Goal: Transaction & Acquisition: Purchase product/service

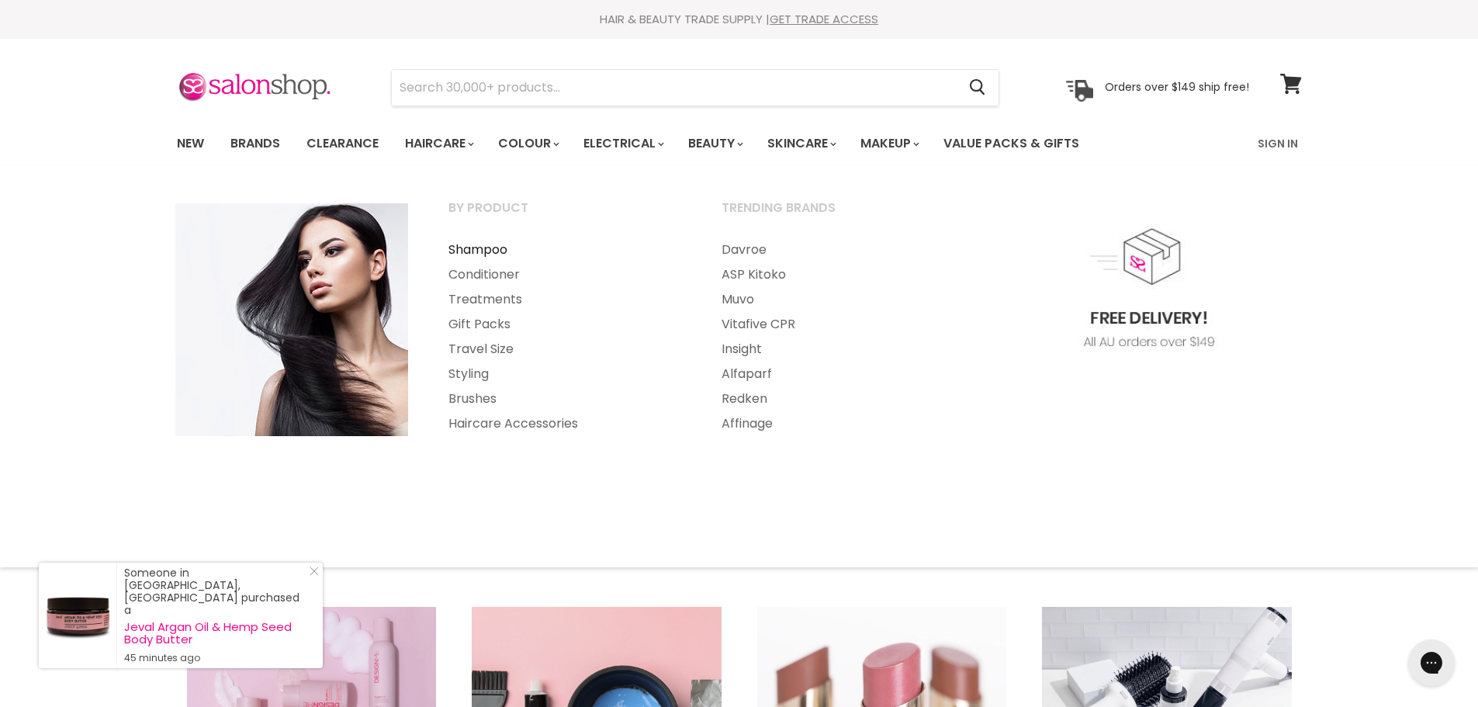
click at [485, 251] on link "Shampoo" at bounding box center [564, 249] width 270 height 25
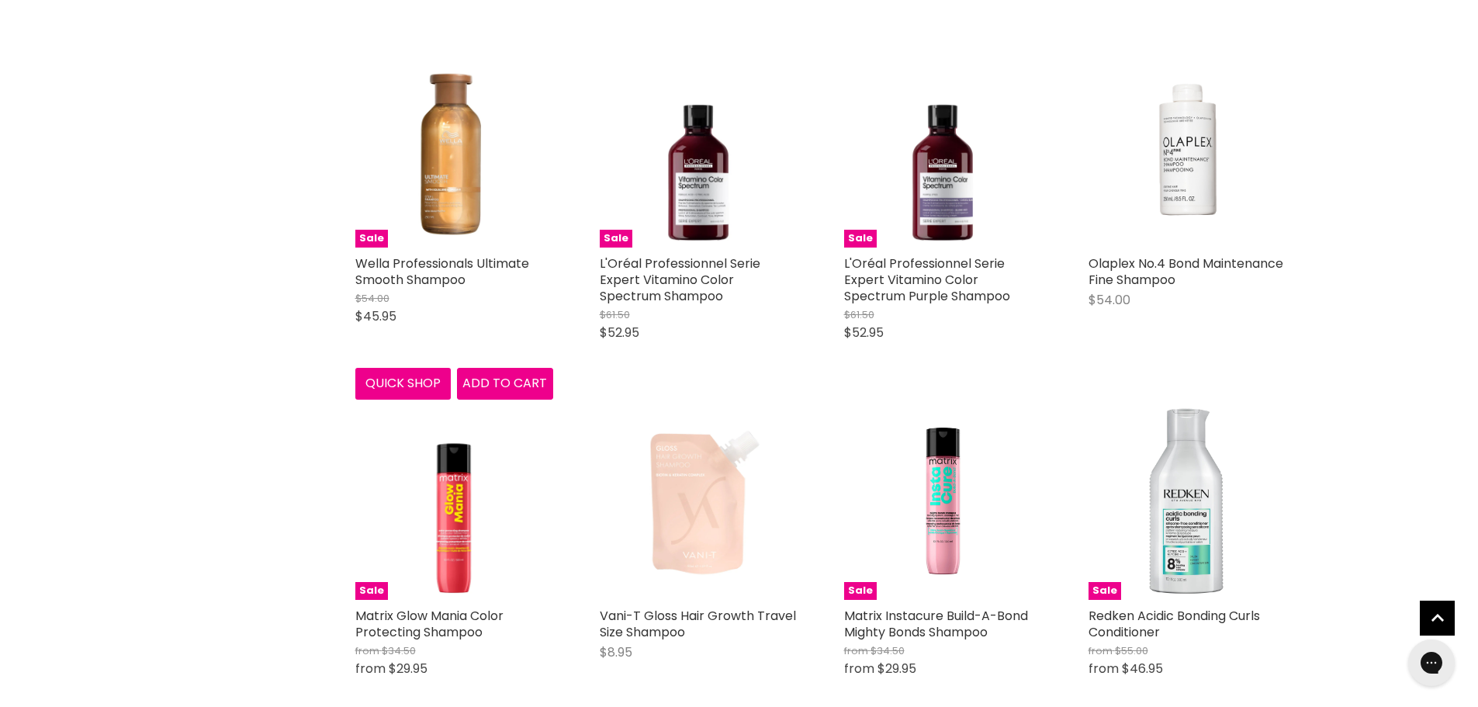
scroll to position [3723, 0]
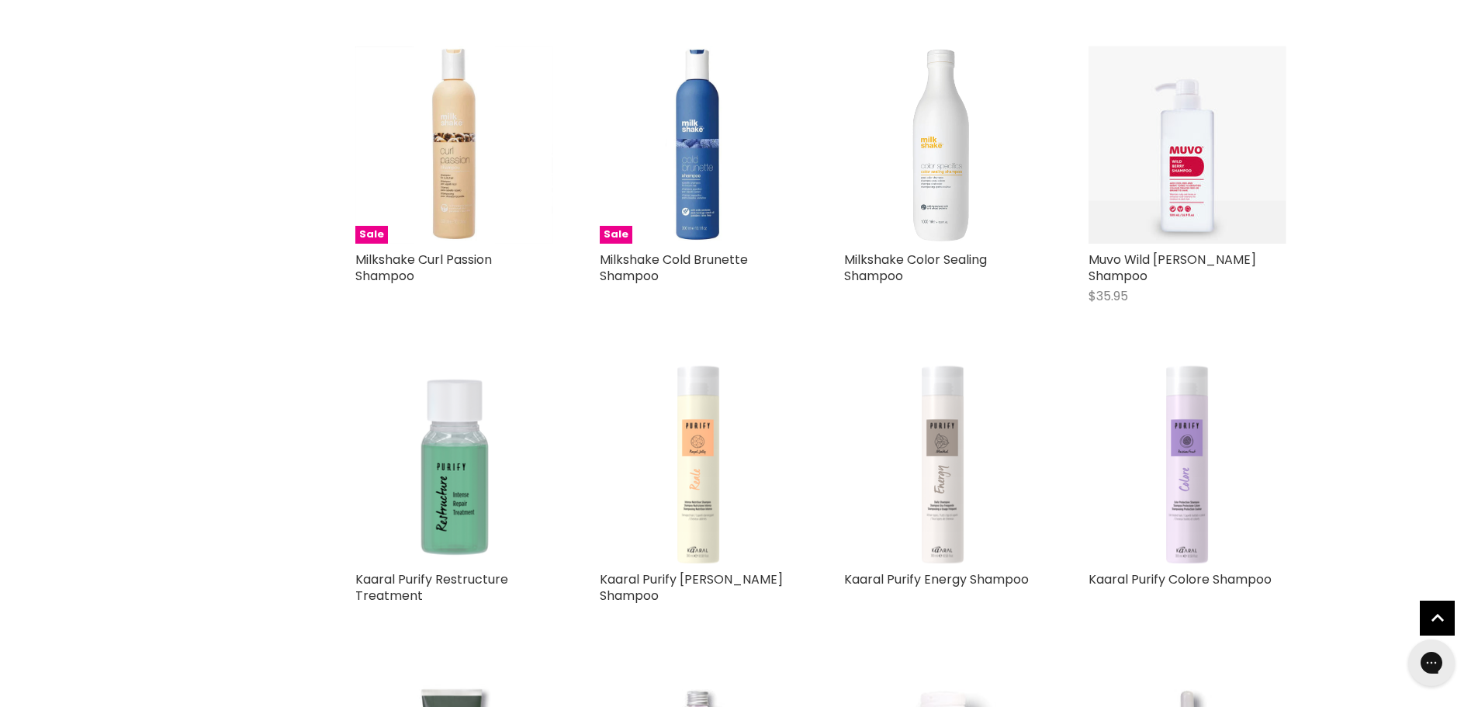
scroll to position [6282, 0]
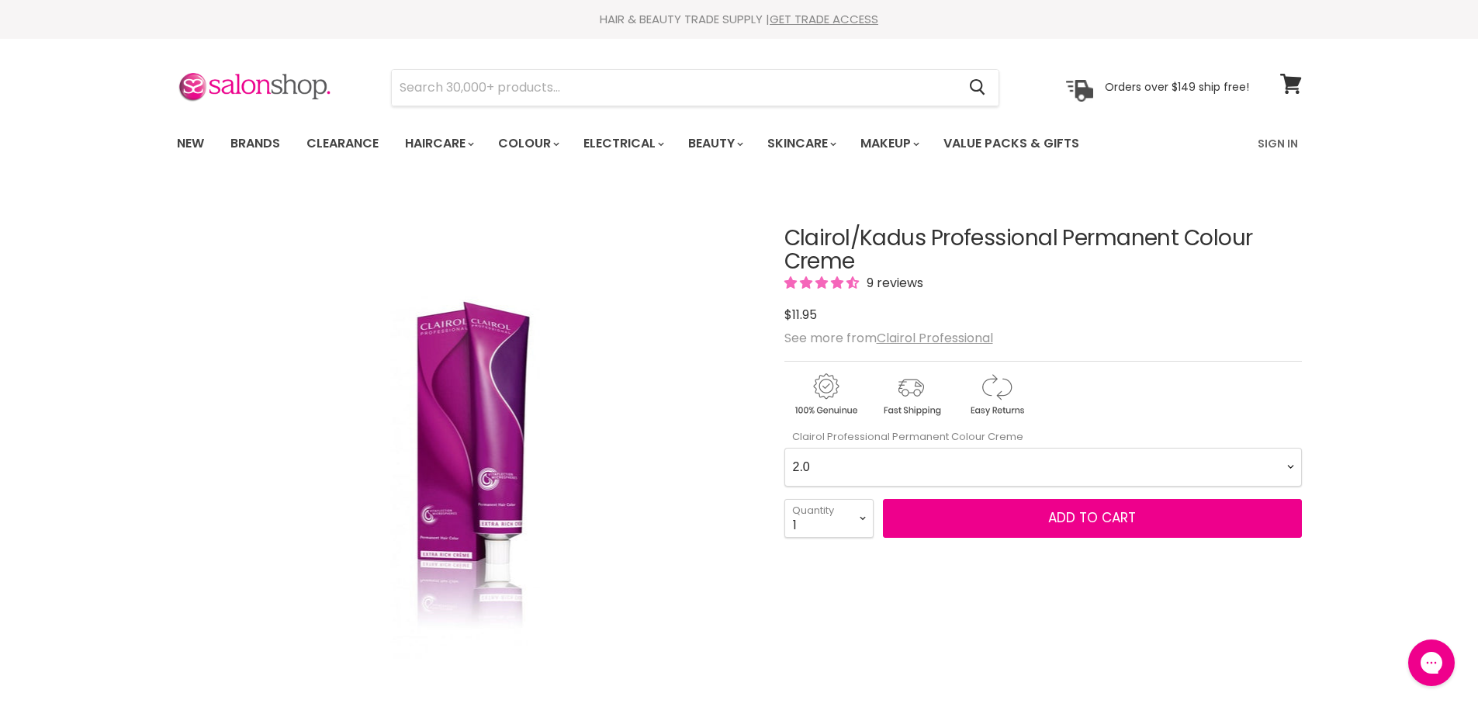
click at [866, 465] on Creme-0-0 "2.0 2.8 3.0 3.6 4.0 4.07 4.65 4.71 4.75 4.77 5.0 5.07 5.1 5.46 5.5 5.6 5.7 5.71…" at bounding box center [1042, 467] width 517 height 39
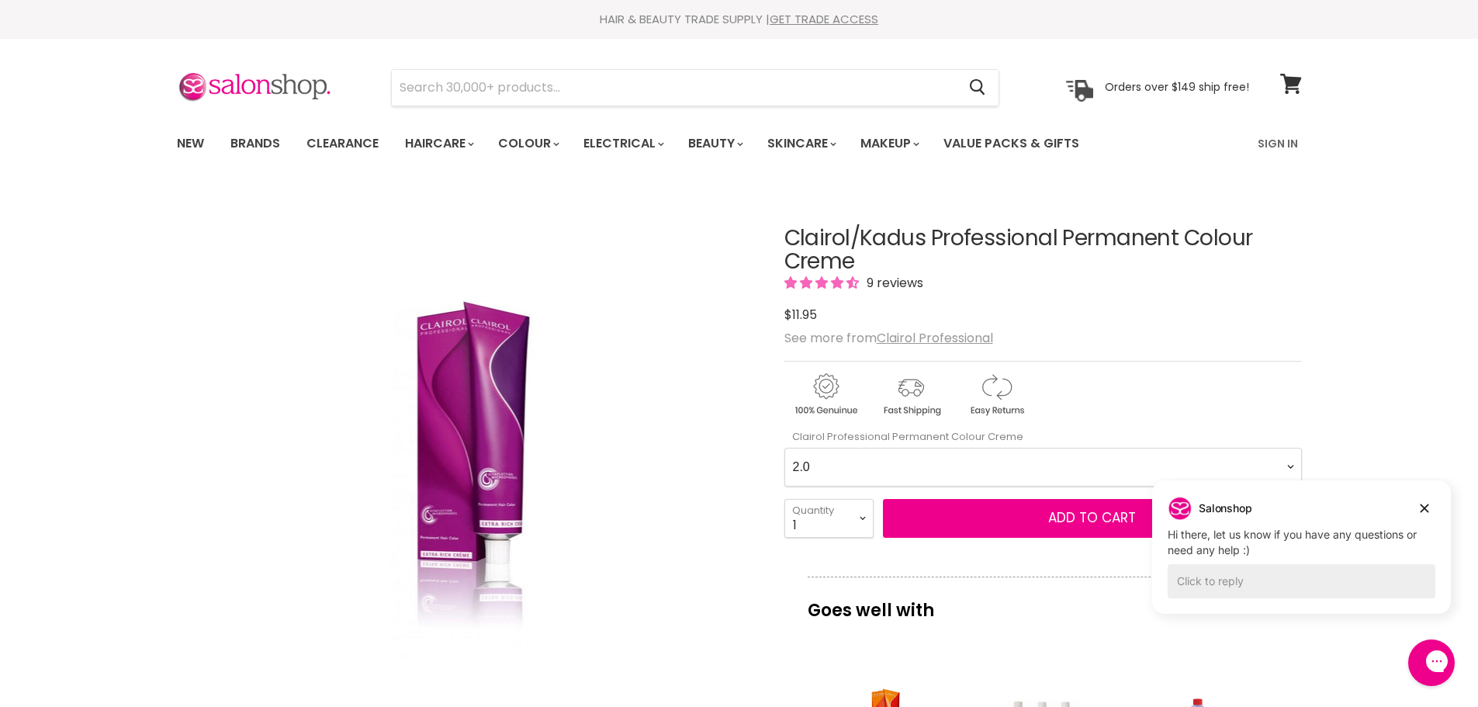
click at [869, 464] on Creme-0-0 "2.0 2.8 3.0 3.6 4.0 4.07 4.65 4.71 4.75 4.77 5.0 5.07 5.1 5.46 5.5 5.6 5.7 5.71…" at bounding box center [1042, 467] width 517 height 39
select Creme-0-0 "4.0"
click at [784, 448] on Creme-0-0 "2.0 2.8 3.0 3.6 4.0 4.07 4.65 4.71 4.75 4.77 5.0 5.07 5.1 5.46 5.5 5.6 5.7 5.71…" at bounding box center [1042, 467] width 517 height 39
click at [1432, 501] on button "Dismiss campaign" at bounding box center [1424, 508] width 22 height 22
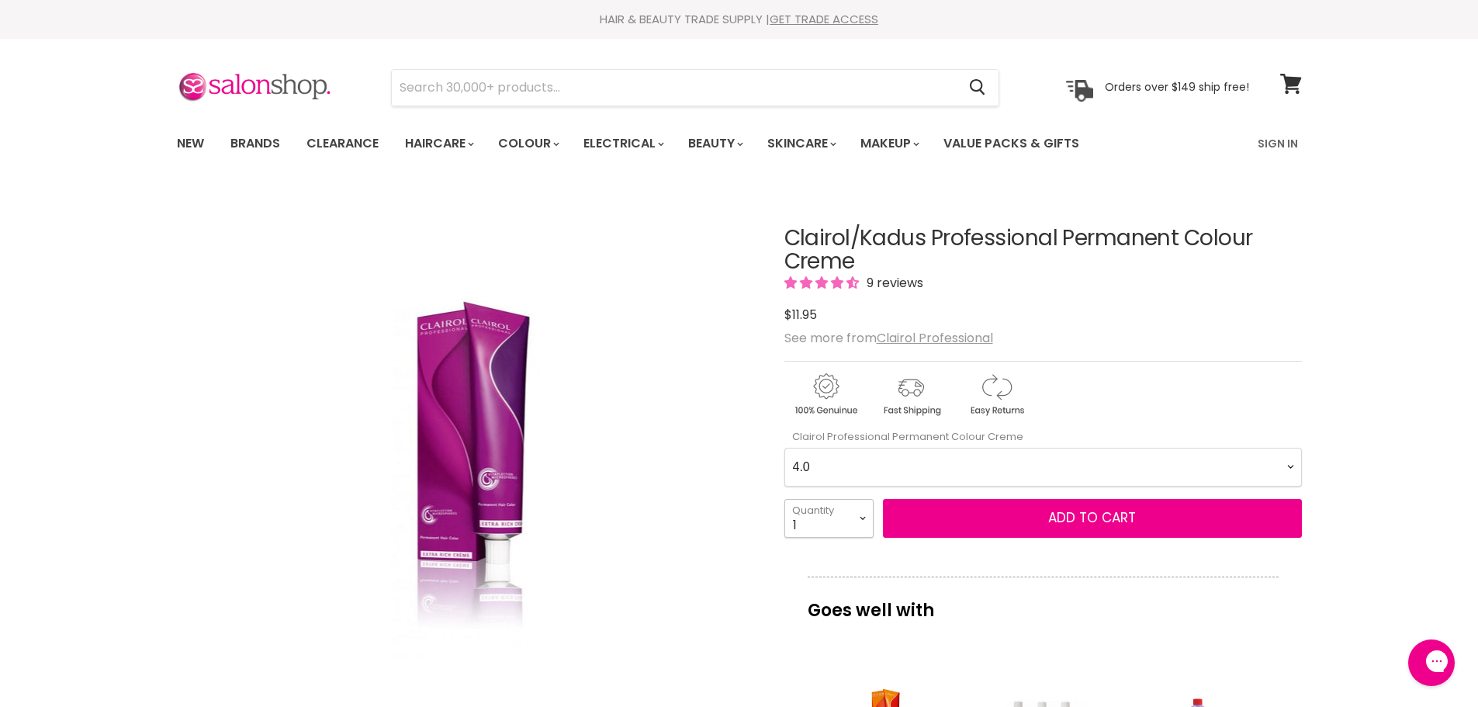
click at [858, 519] on select "1 2 3 4 5 6 7 8 9 10+" at bounding box center [828, 518] width 89 height 39
select select "2"
click at [784, 499] on select "1 2 3 4 5 6 7 8 9 10+" at bounding box center [828, 518] width 89 height 39
type input "2"
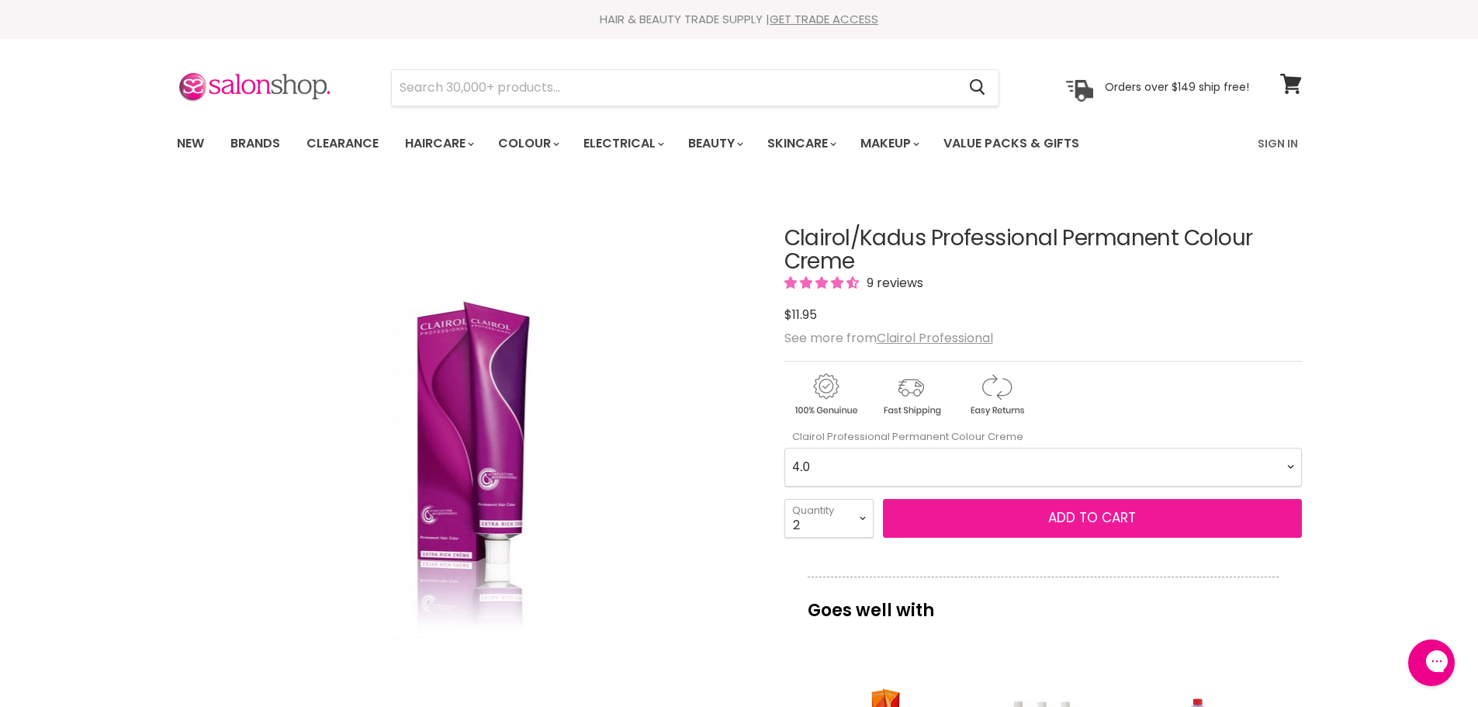
click at [1018, 515] on button "Add to cart" at bounding box center [1092, 518] width 419 height 39
click at [1126, 519] on span "Add to cart" at bounding box center [1092, 517] width 88 height 19
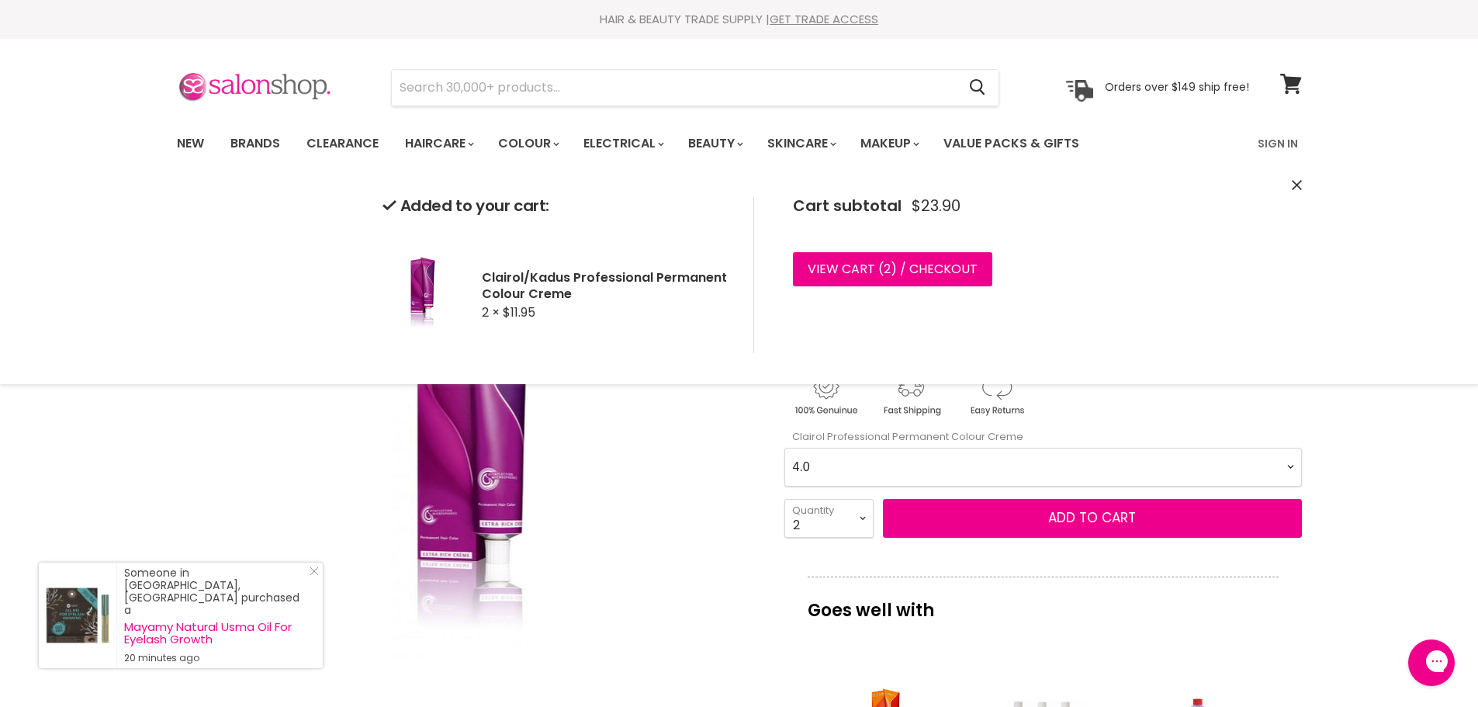
click at [284, 79] on img at bounding box center [254, 87] width 155 height 33
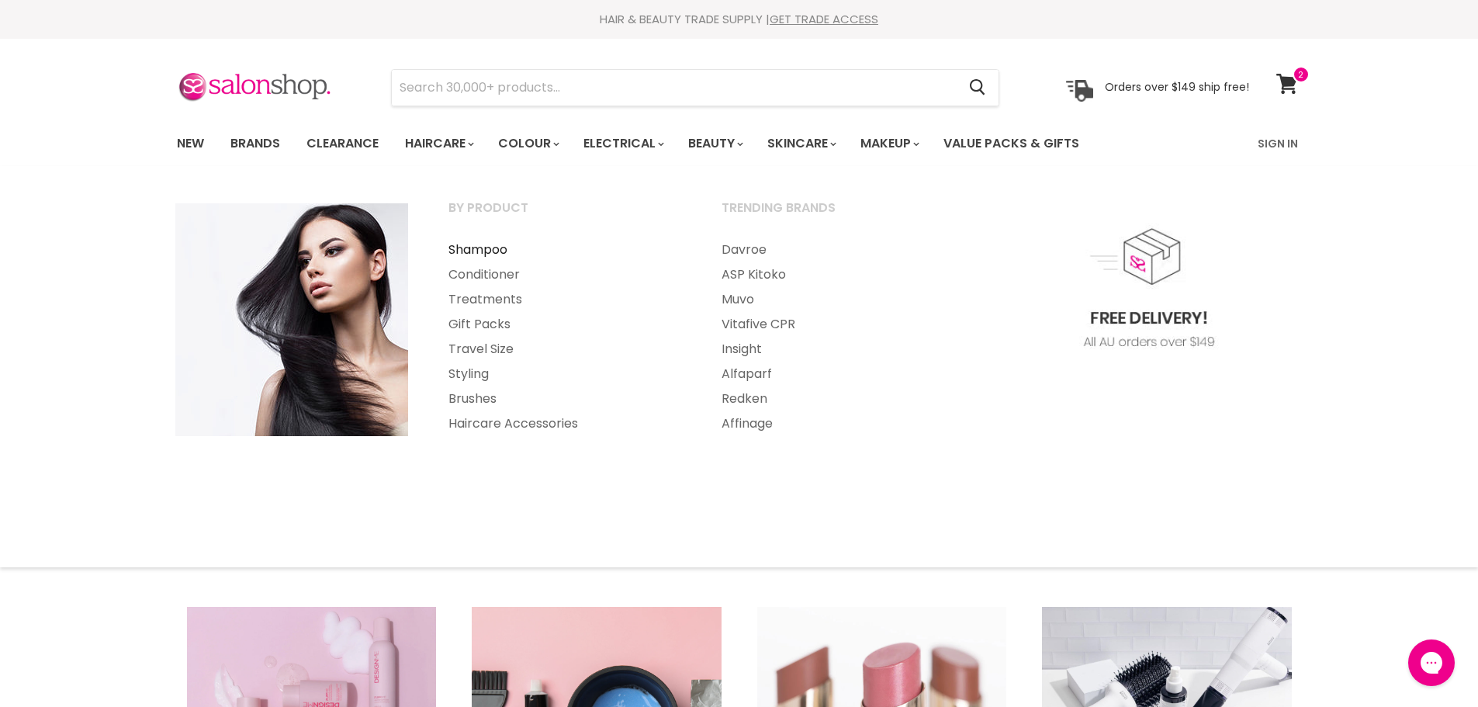
click at [484, 240] on link "Shampoo" at bounding box center [564, 249] width 270 height 25
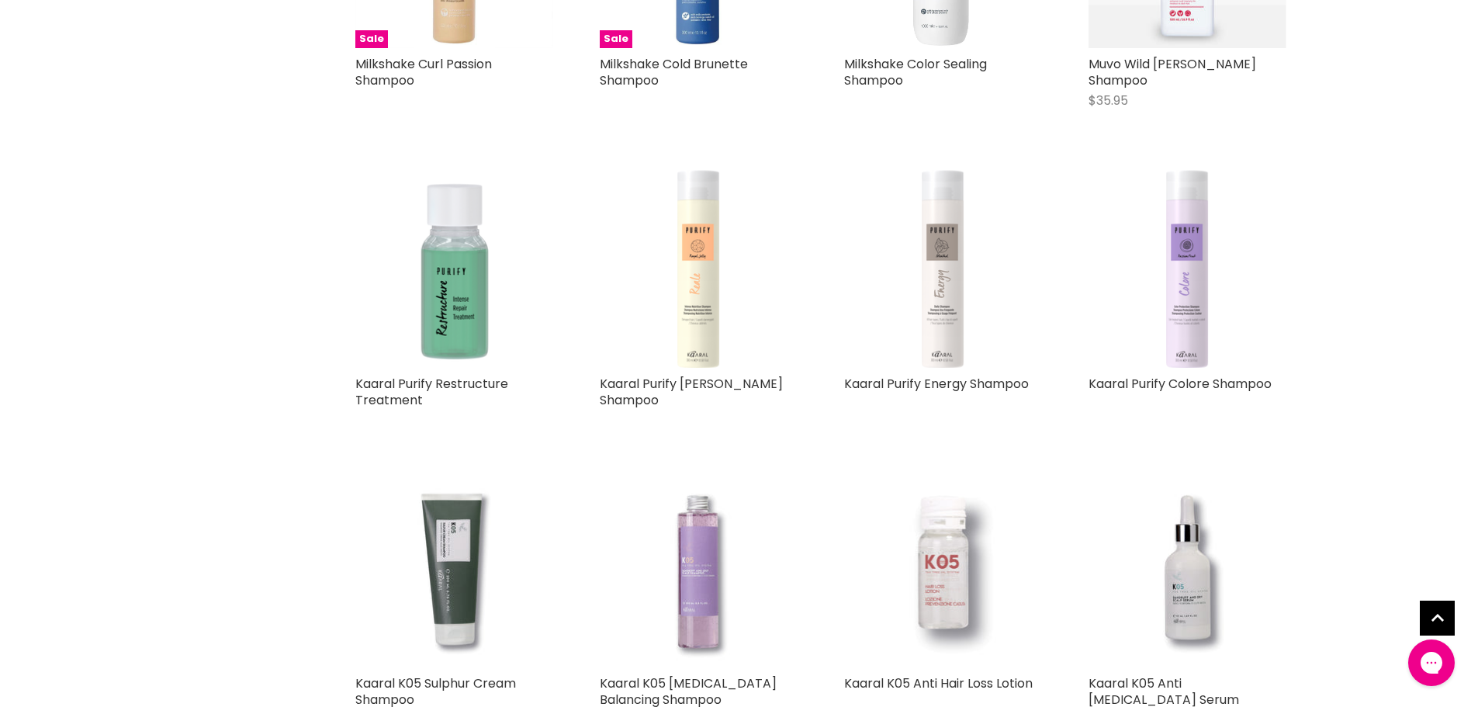
scroll to position [6515, 0]
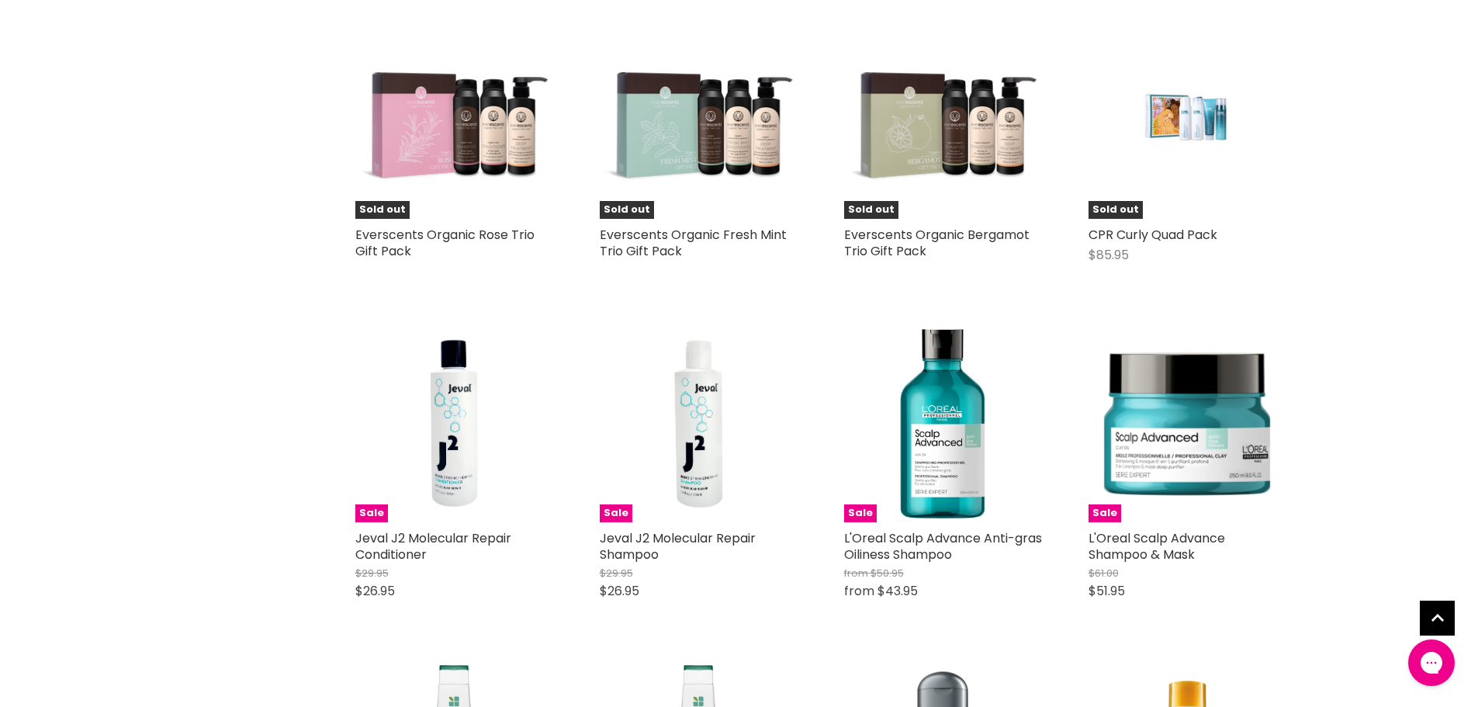
scroll to position [10548, 0]
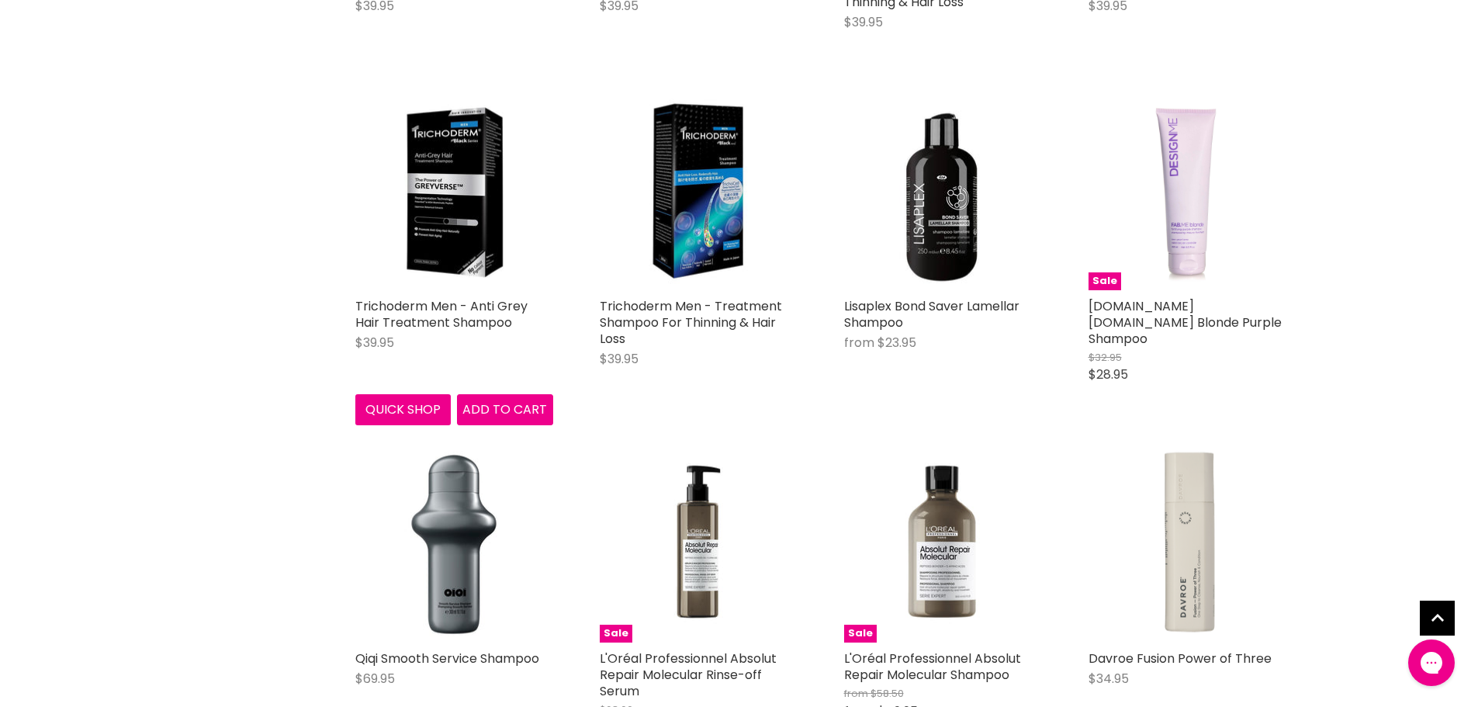
scroll to position [12100, 0]
